Goal: Information Seeking & Learning: Learn about a topic

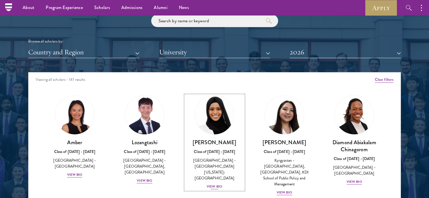
click at [211, 109] on img at bounding box center [214, 115] width 43 height 43
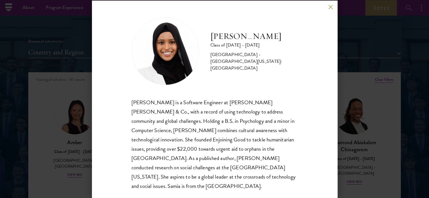
scroll to position [1, 0]
click at [376, 116] on div "[PERSON_NAME] Class of [DATE] - [DATE] [GEOGRAPHIC_DATA] - [GEOGRAPHIC_DATA][US…" at bounding box center [214, 99] width 429 height 198
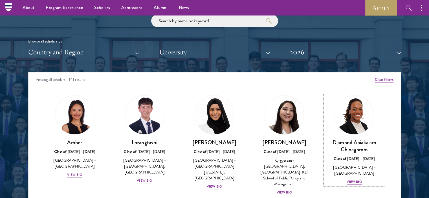
click at [361, 121] on img at bounding box center [354, 115] width 39 height 39
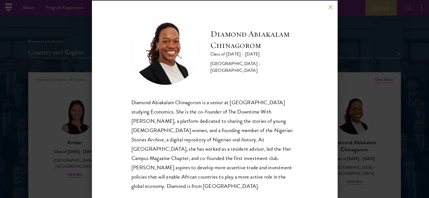
click at [367, 97] on div "Diamond Abiakalam [GEOGRAPHIC_DATA] Class of [DATE] - [DATE] [GEOGRAPHIC_DATA] …" at bounding box center [214, 99] width 429 height 198
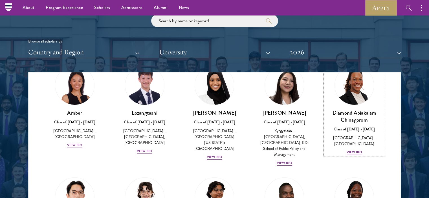
scroll to position [85, 0]
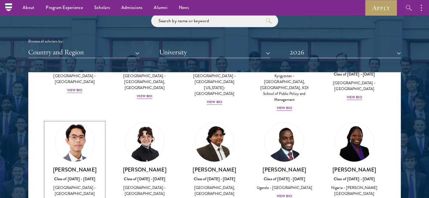
click at [70, 143] on img at bounding box center [74, 142] width 43 height 43
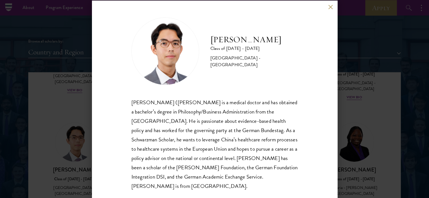
click at [359, 111] on div "[PERSON_NAME] Class of [DATE] - [DATE] [GEOGRAPHIC_DATA] - [GEOGRAPHIC_DATA] [P…" at bounding box center [214, 99] width 429 height 198
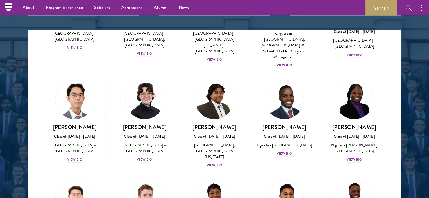
scroll to position [43, 0]
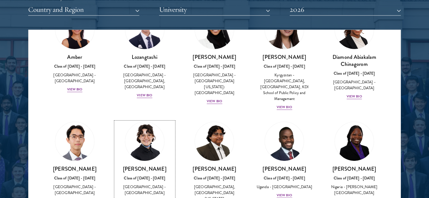
click at [157, 144] on img at bounding box center [144, 141] width 43 height 43
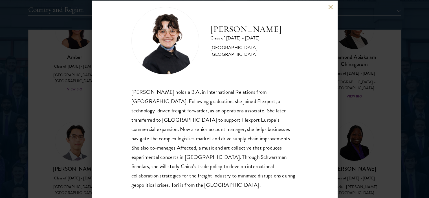
scroll to position [8, 0]
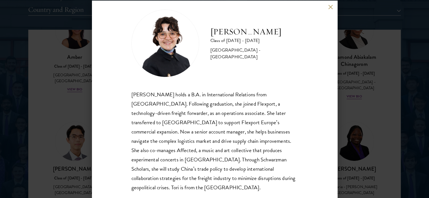
click at [331, 6] on button at bounding box center [330, 7] width 5 height 5
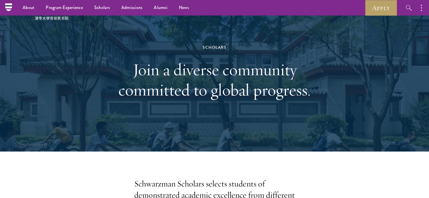
scroll to position [0, 0]
